Goal: Check status: Check status

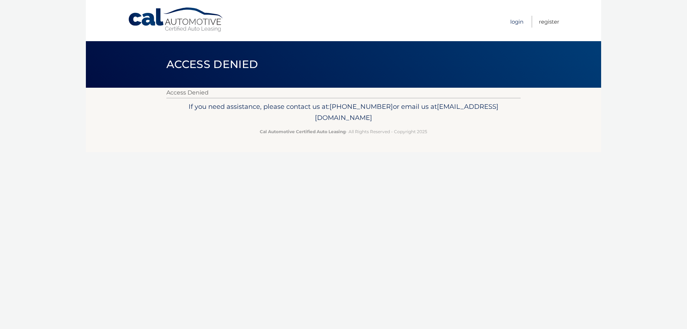
click at [513, 21] on link "Login" at bounding box center [517, 22] width 13 height 12
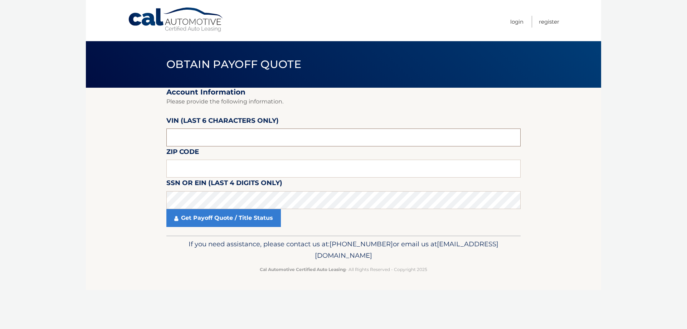
click at [207, 138] on input "text" at bounding box center [343, 138] width 354 height 18
drag, startPoint x: 198, startPoint y: 138, endPoint x: 102, endPoint y: 128, distance: 96.1
click at [118, 129] on section "Account Information Please provide the following information. VIN (last 6 chara…" at bounding box center [344, 162] width 516 height 148
type input "206941"
click at [183, 168] on input "text" at bounding box center [343, 169] width 354 height 18
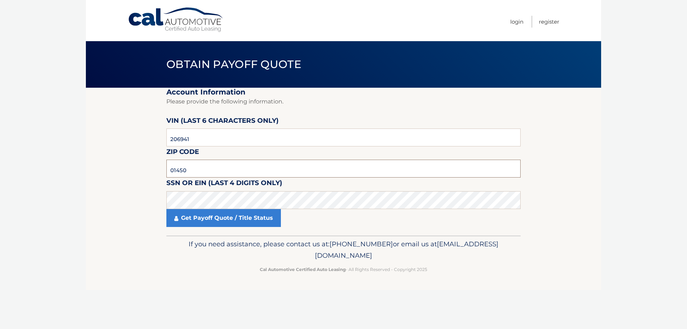
type input "01450"
click at [229, 221] on link "Get Payoff Quote / Title Status" at bounding box center [223, 218] width 115 height 18
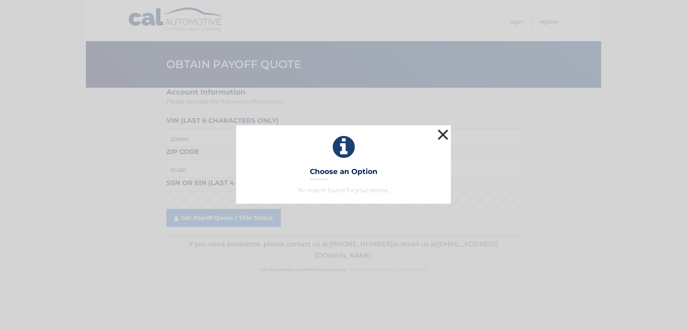
click at [442, 136] on button "×" at bounding box center [443, 134] width 14 height 14
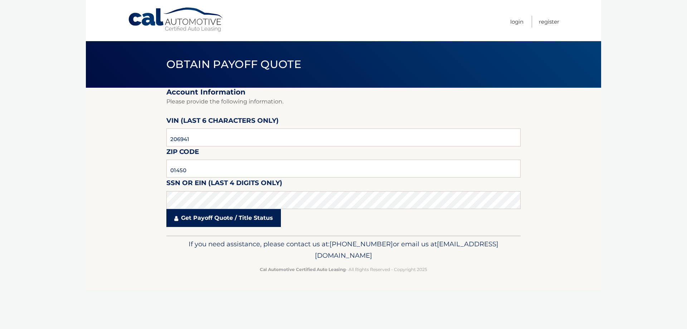
click at [205, 218] on link "Get Payoff Quote / Title Status" at bounding box center [223, 218] width 115 height 18
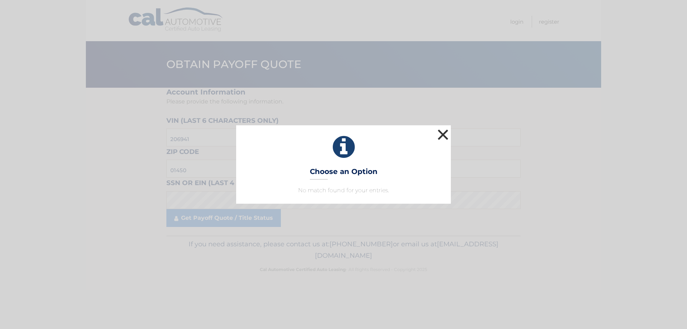
click at [441, 132] on button "×" at bounding box center [443, 134] width 14 height 14
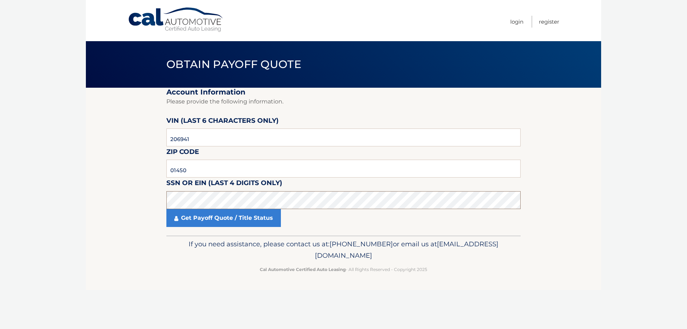
click at [124, 203] on section "Account Information Please provide the following information. VIN (last 6 chara…" at bounding box center [344, 162] width 516 height 148
click at [240, 139] on input "206941" at bounding box center [343, 138] width 354 height 18
click at [210, 221] on link "Get Payoff Quote / Title Status" at bounding box center [223, 218] width 115 height 18
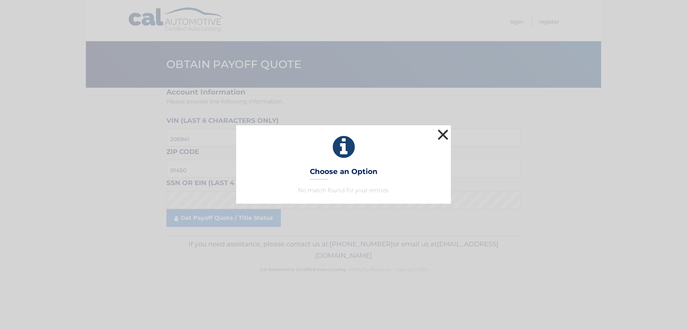
click at [446, 134] on button "×" at bounding box center [443, 134] width 14 height 14
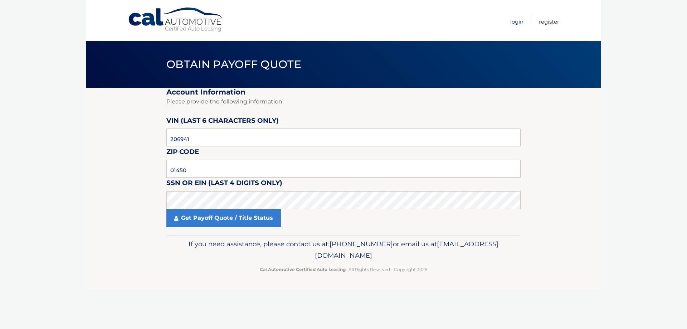
click at [516, 21] on link "Login" at bounding box center [517, 22] width 13 height 12
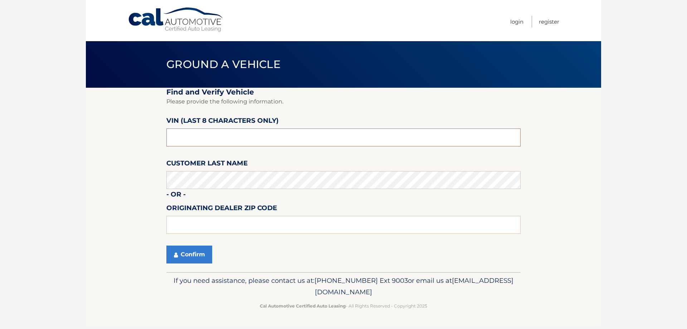
click at [206, 140] on input "text" at bounding box center [343, 138] width 354 height 18
drag, startPoint x: 211, startPoint y: 143, endPoint x: 121, endPoint y: 135, distance: 89.9
click at [126, 135] on section "Find and Verify Vehicle Please provide the following information. VIN (last 8 c…" at bounding box center [344, 180] width 516 height 184
type input "nt206941"
click at [176, 255] on icon "submit" at bounding box center [176, 255] width 4 height 6
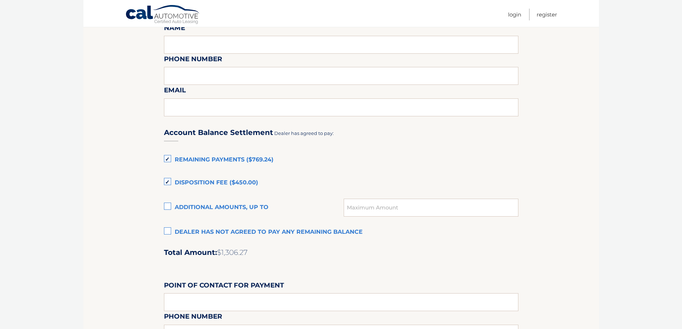
scroll to position [394, 0]
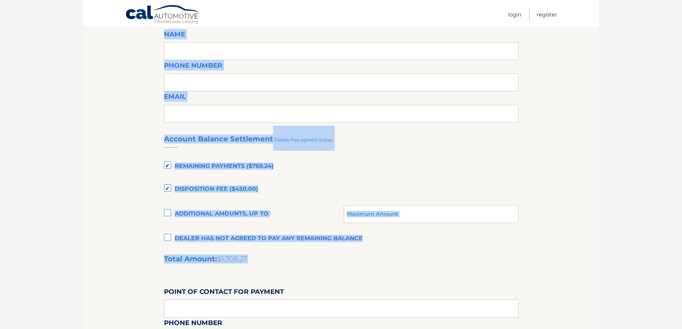
drag, startPoint x: 321, startPoint y: 270, endPoint x: 308, endPoint y: 144, distance: 126.7
click at [141, 142] on section "Maturity Date: 01/22/2026 Or, click here to be directed to a quote for dealer p…" at bounding box center [341, 86] width 516 height 784
click at [499, 147] on div "Account Balance Settlement Dealer has agreed to pay:" at bounding box center [341, 138] width 354 height 25
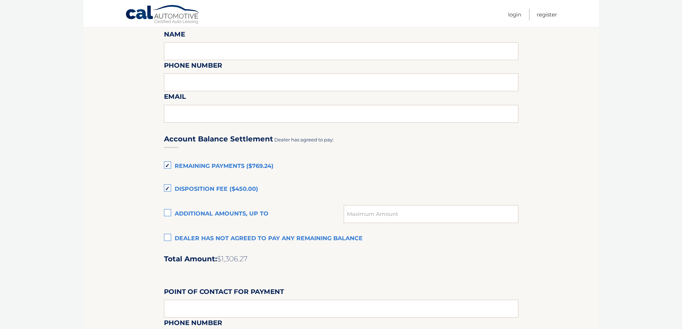
drag, startPoint x: 268, startPoint y: 260, endPoint x: 282, endPoint y: 267, distance: 15.7
click at [282, 267] on div "Account Balance Settlement Dealer has agreed to pay: Remaining Payments ($769.2…" at bounding box center [341, 285] width 354 height 318
drag, startPoint x: 219, startPoint y: 260, endPoint x: 264, endPoint y: 260, distance: 44.8
click at [264, 260] on h2 "Total Amount: $1,306.27" at bounding box center [341, 259] width 354 height 9
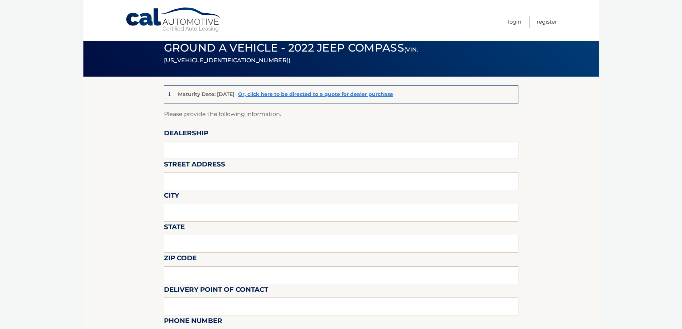
scroll to position [0, 0]
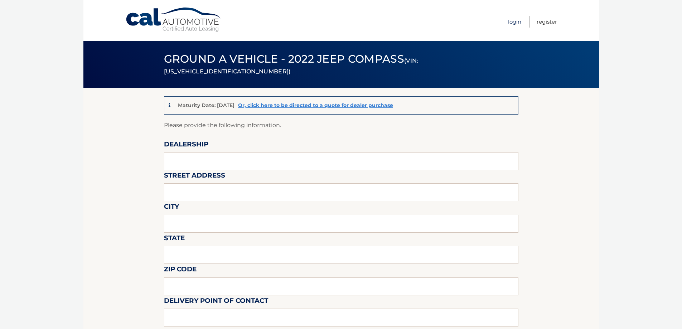
click at [514, 22] on link "Login" at bounding box center [514, 22] width 13 height 12
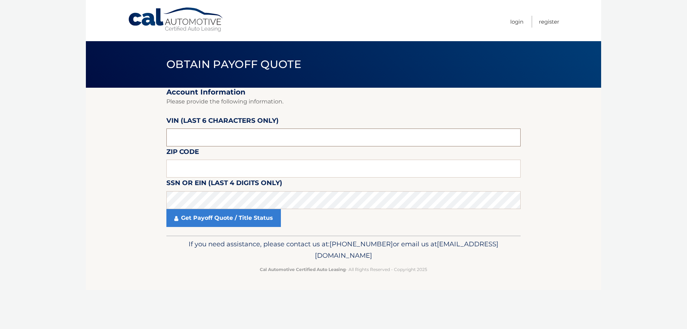
click at [185, 135] on input "text" at bounding box center [343, 138] width 354 height 18
drag, startPoint x: 238, startPoint y: 137, endPoint x: 61, endPoint y: 136, distance: 177.6
click at [70, 136] on body "Cal Automotive Menu Login Register Obtain Payoff Quote" at bounding box center [343, 164] width 687 height 329
click at [196, 136] on input "text" at bounding box center [343, 138] width 354 height 18
drag, startPoint x: 196, startPoint y: 136, endPoint x: 32, endPoint y: 127, distance: 164.9
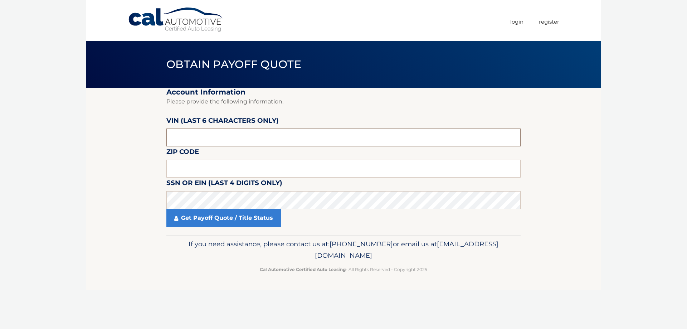
click at [39, 129] on body "Cal Automotive Menu Login Register Obtain Payoff Quote" at bounding box center [343, 164] width 687 height 329
type input "206941"
click at [177, 171] on input "text" at bounding box center [343, 169] width 354 height 18
click at [206, 168] on input "text" at bounding box center [343, 169] width 354 height 18
type input "01750"
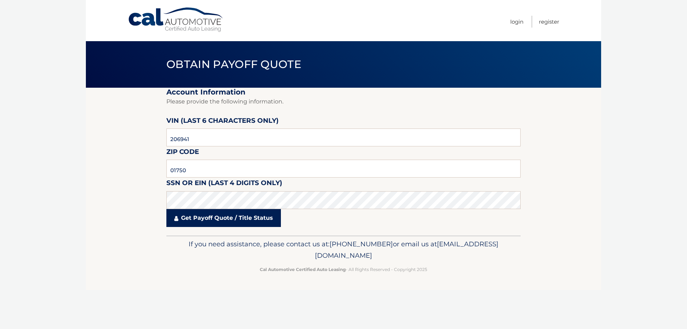
click at [236, 221] on link "Get Payoff Quote / Title Status" at bounding box center [223, 218] width 115 height 18
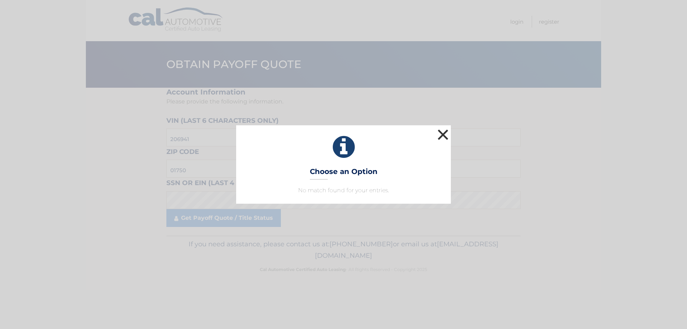
click at [442, 132] on button "×" at bounding box center [443, 134] width 14 height 14
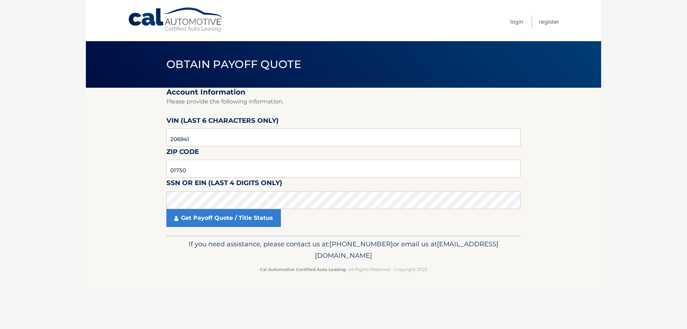
click at [585, 119] on section "Account Information Please provide the following information. VIN (last 6 chara…" at bounding box center [344, 162] width 516 height 148
click at [517, 19] on link "Login" at bounding box center [517, 22] width 13 height 12
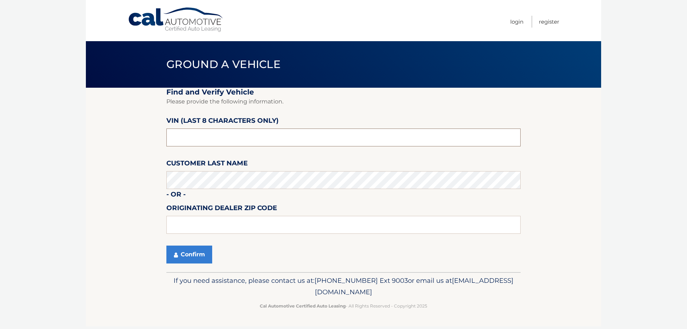
click at [185, 132] on input "text" at bounding box center [343, 138] width 354 height 18
drag, startPoint x: 203, startPoint y: 138, endPoint x: 50, endPoint y: 131, distance: 153.1
click at [68, 131] on body "Cal Automotive Menu Login Register Ground a Vehicle" at bounding box center [343, 164] width 687 height 329
click at [222, 144] on input "text" at bounding box center [343, 138] width 354 height 18
click at [204, 137] on input "text" at bounding box center [343, 138] width 354 height 18
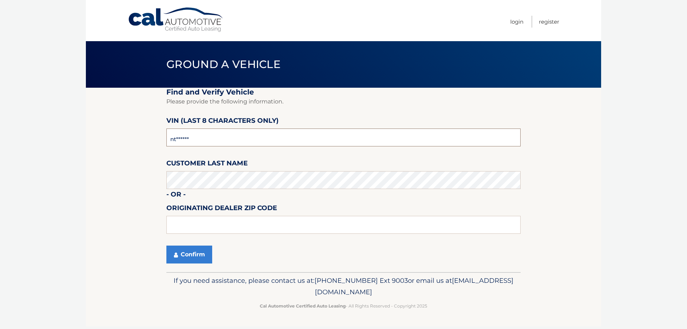
click at [221, 139] on input "nt******" at bounding box center [343, 138] width 354 height 18
type input "nt206941"
click at [92, 173] on section "Find and Verify Vehicle Please provide the following information. VIN (last 8 c…" at bounding box center [344, 180] width 516 height 184
click at [206, 229] on input "text" at bounding box center [343, 225] width 354 height 18
click at [191, 253] on button "Confirm" at bounding box center [189, 255] width 46 height 18
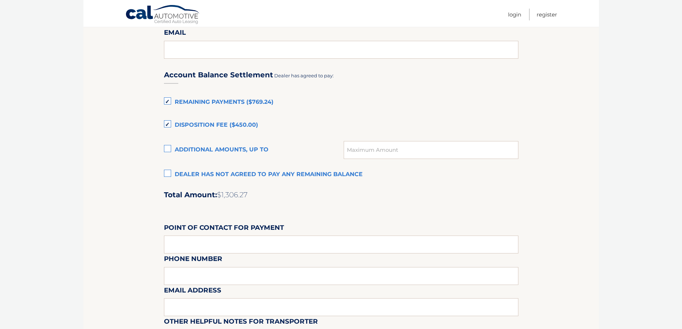
scroll to position [454, 0]
